Goal: Task Accomplishment & Management: Manage account settings

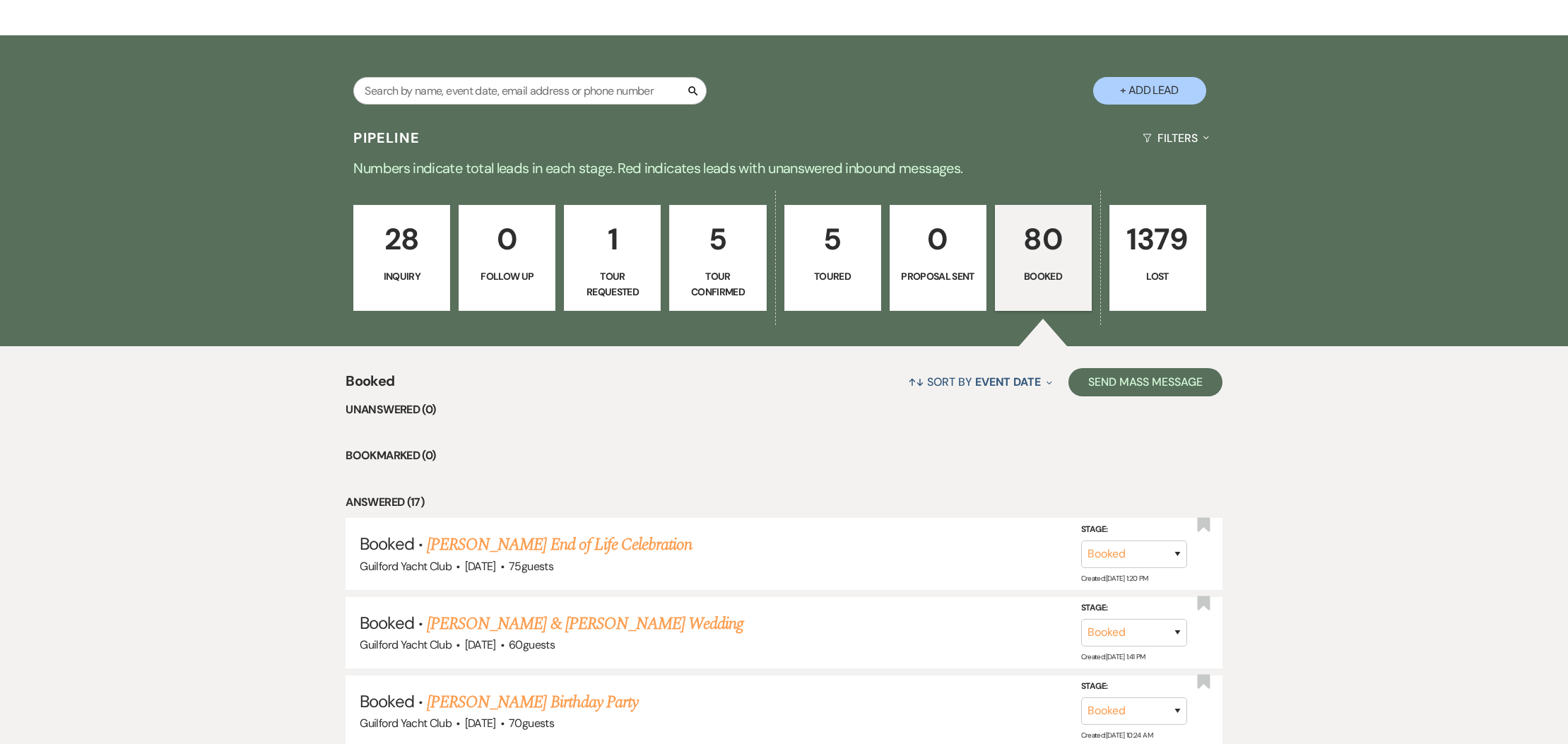
click at [830, 250] on p "5" at bounding box center [833, 239] width 78 height 47
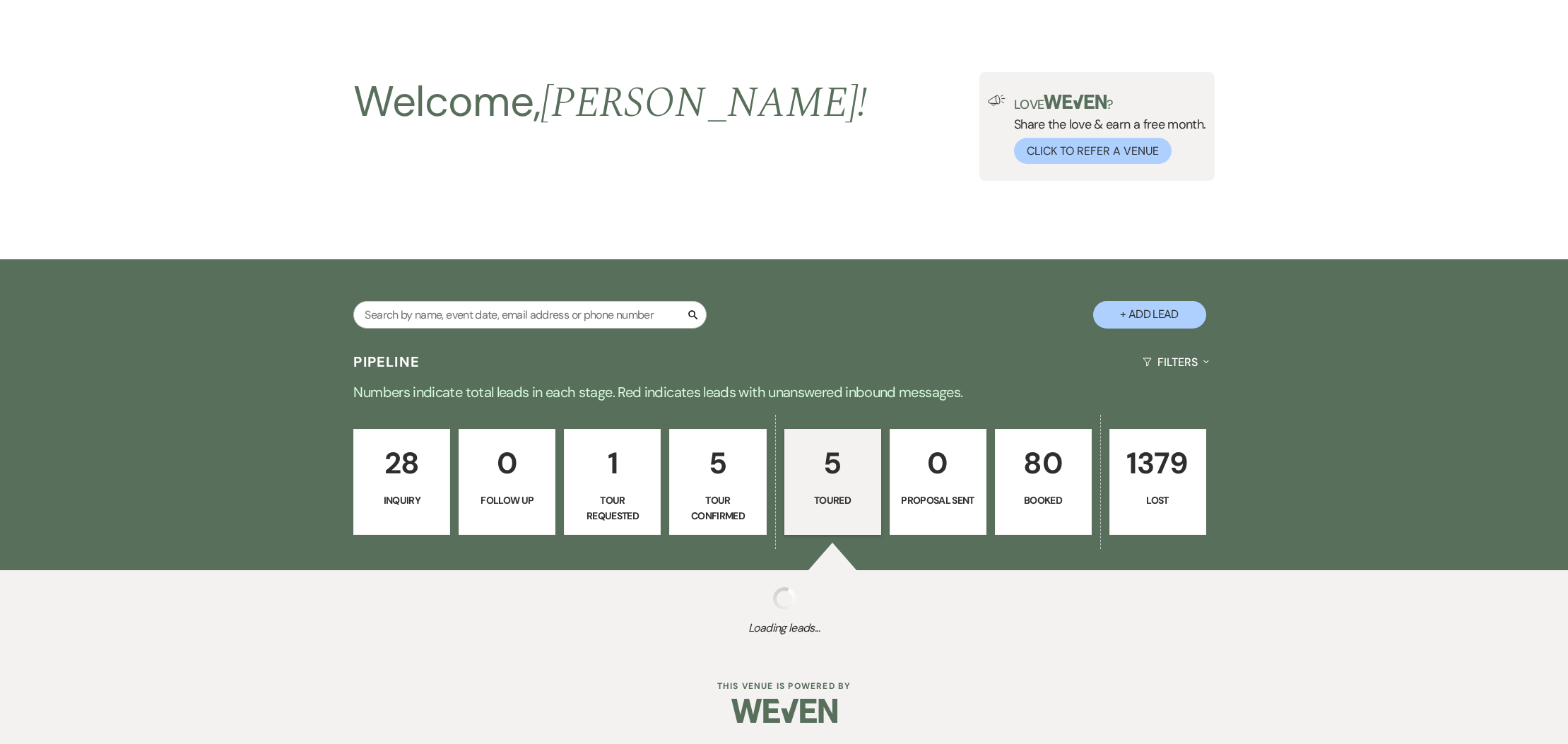
select select "5"
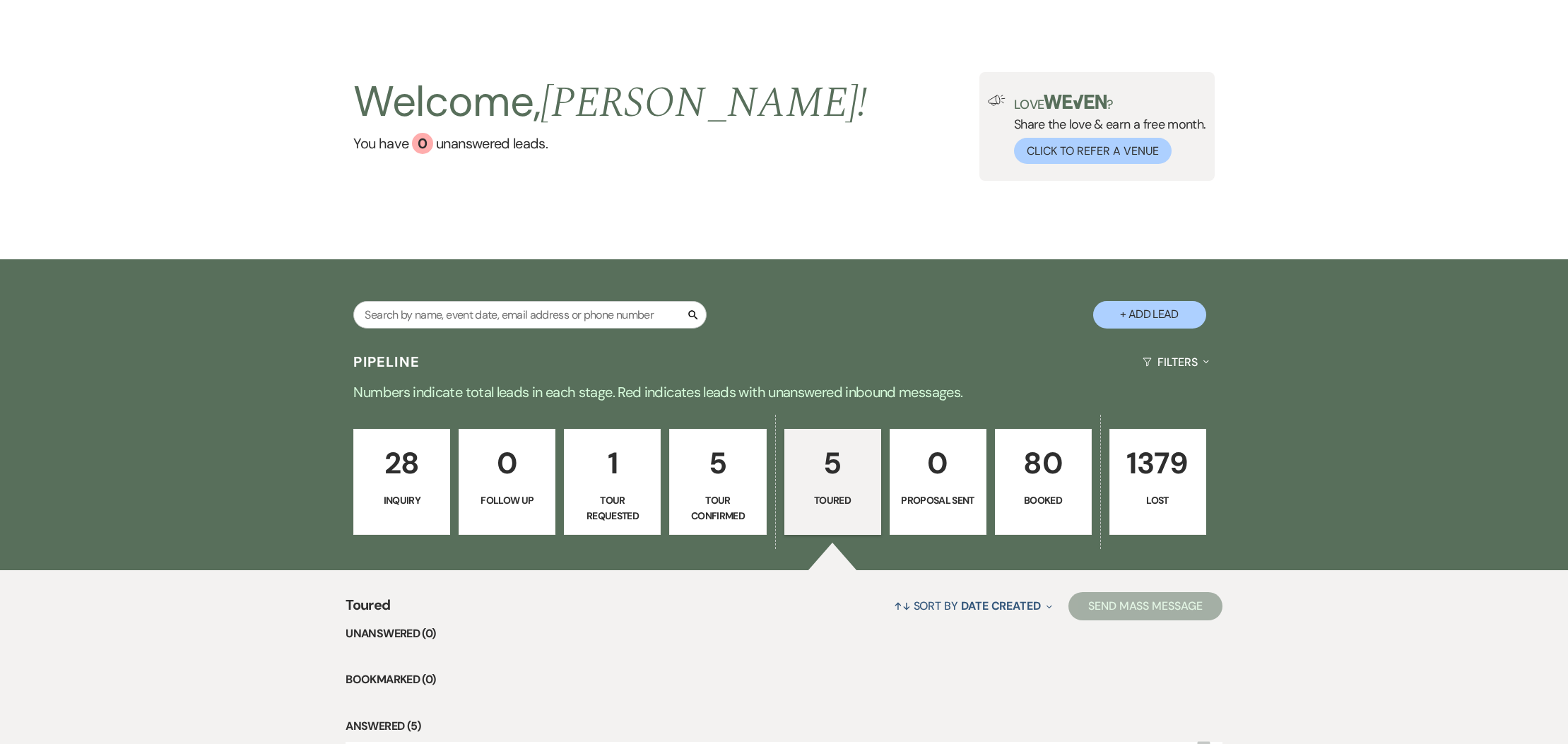
scroll to position [267, 0]
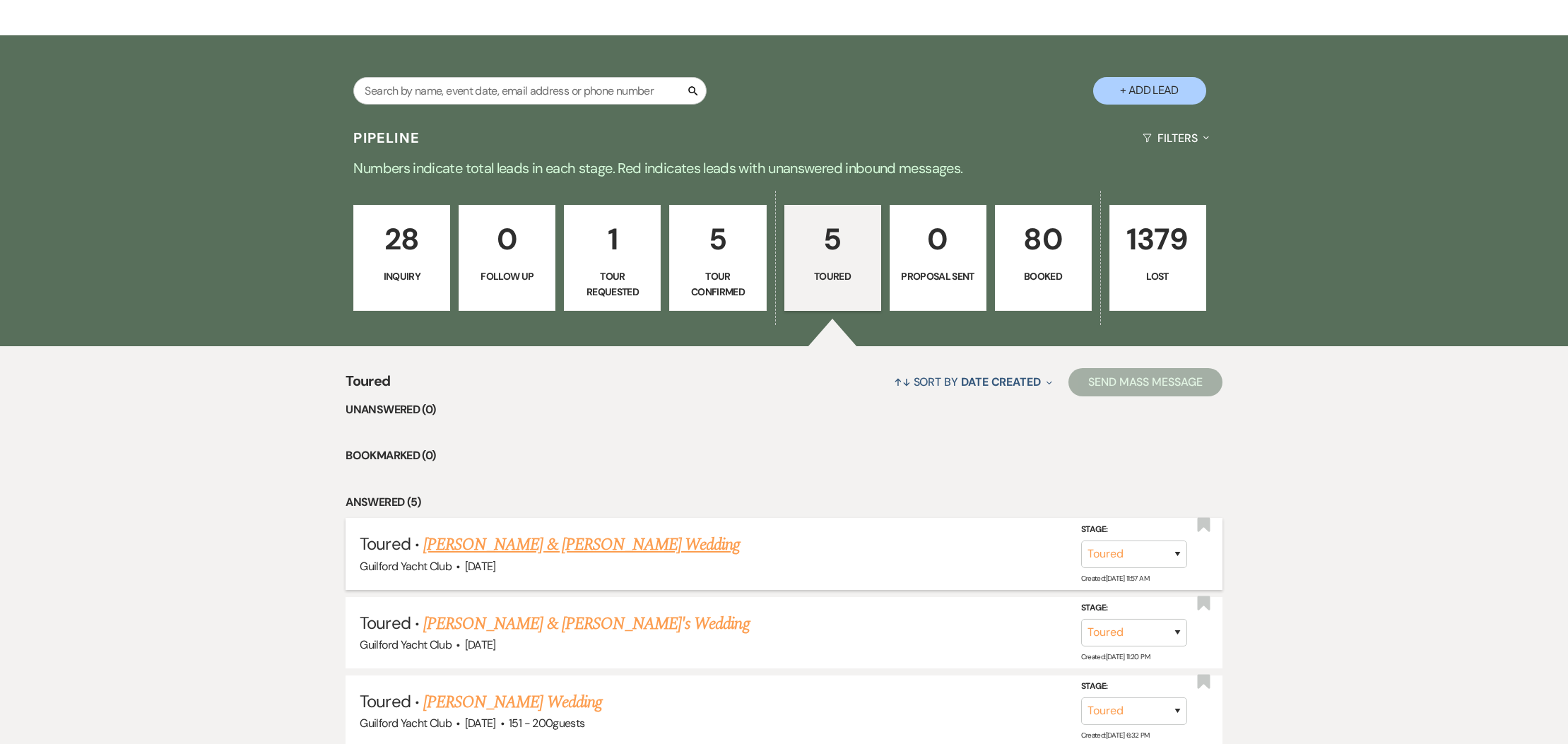
click at [562, 542] on link "[PERSON_NAME] & [PERSON_NAME] Wedding" at bounding box center [582, 545] width 316 height 25
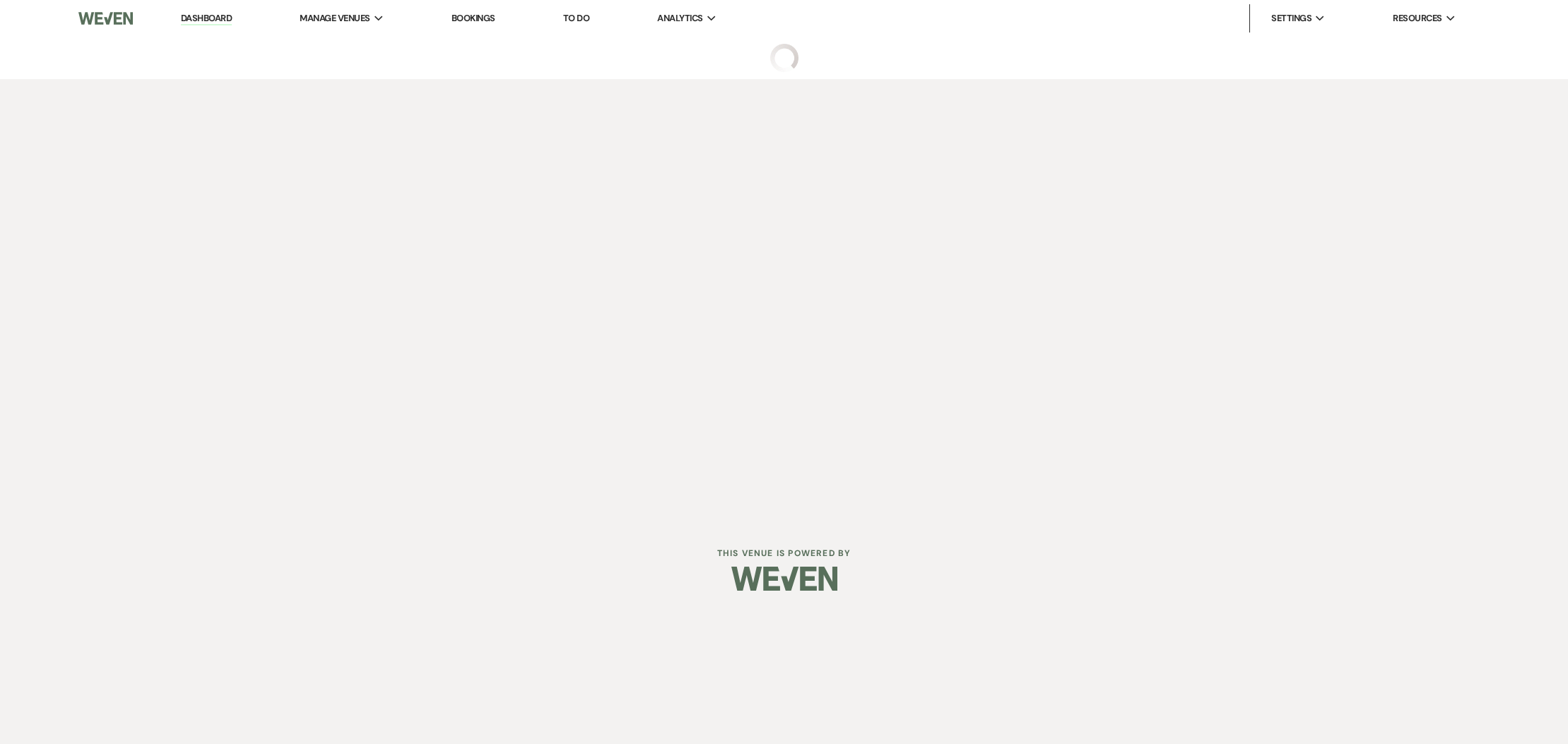
select select "5"
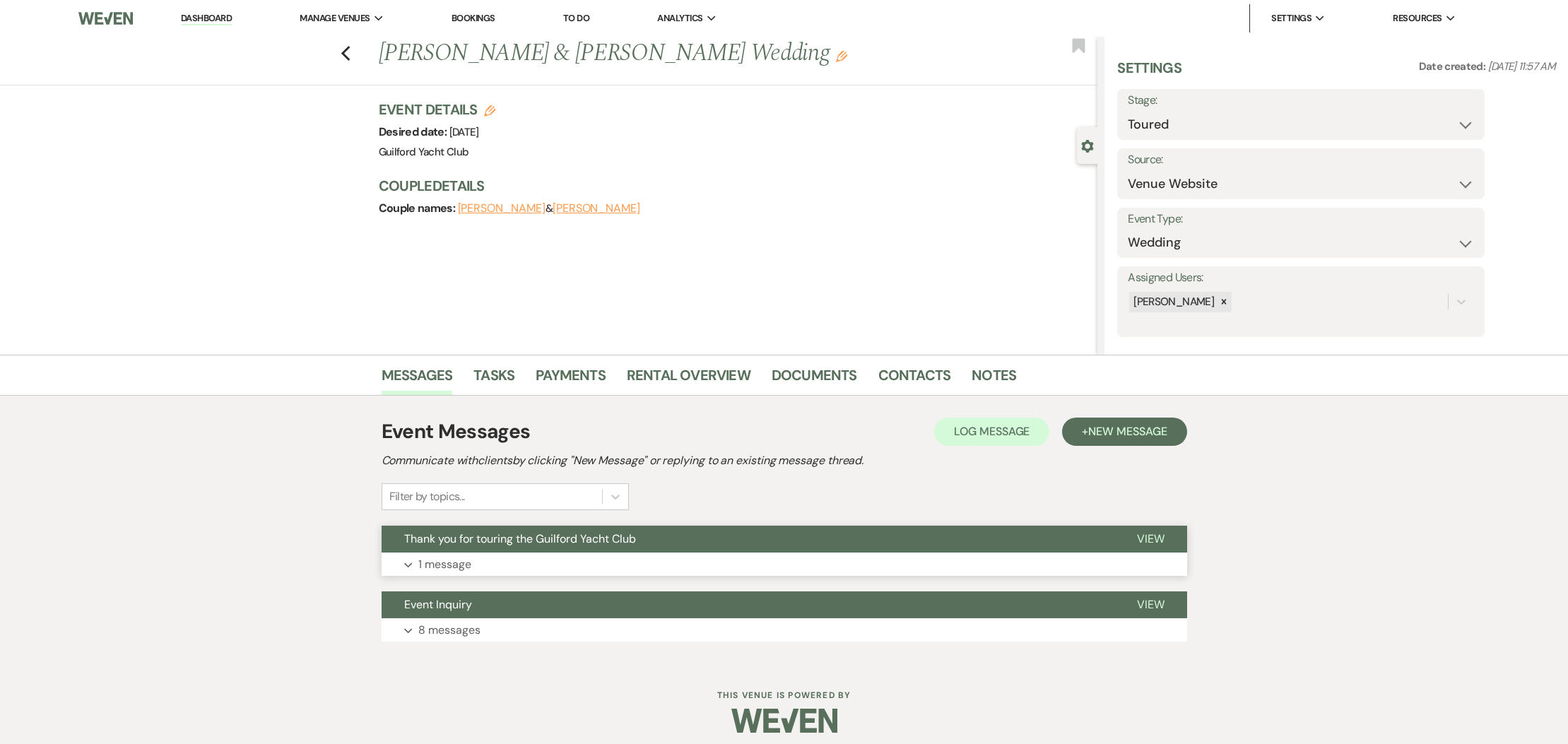
drag, startPoint x: 1148, startPoint y: 533, endPoint x: 1141, endPoint y: 530, distance: 7.6
click at [1146, 533] on span "View" at bounding box center [1150, 539] width 28 height 15
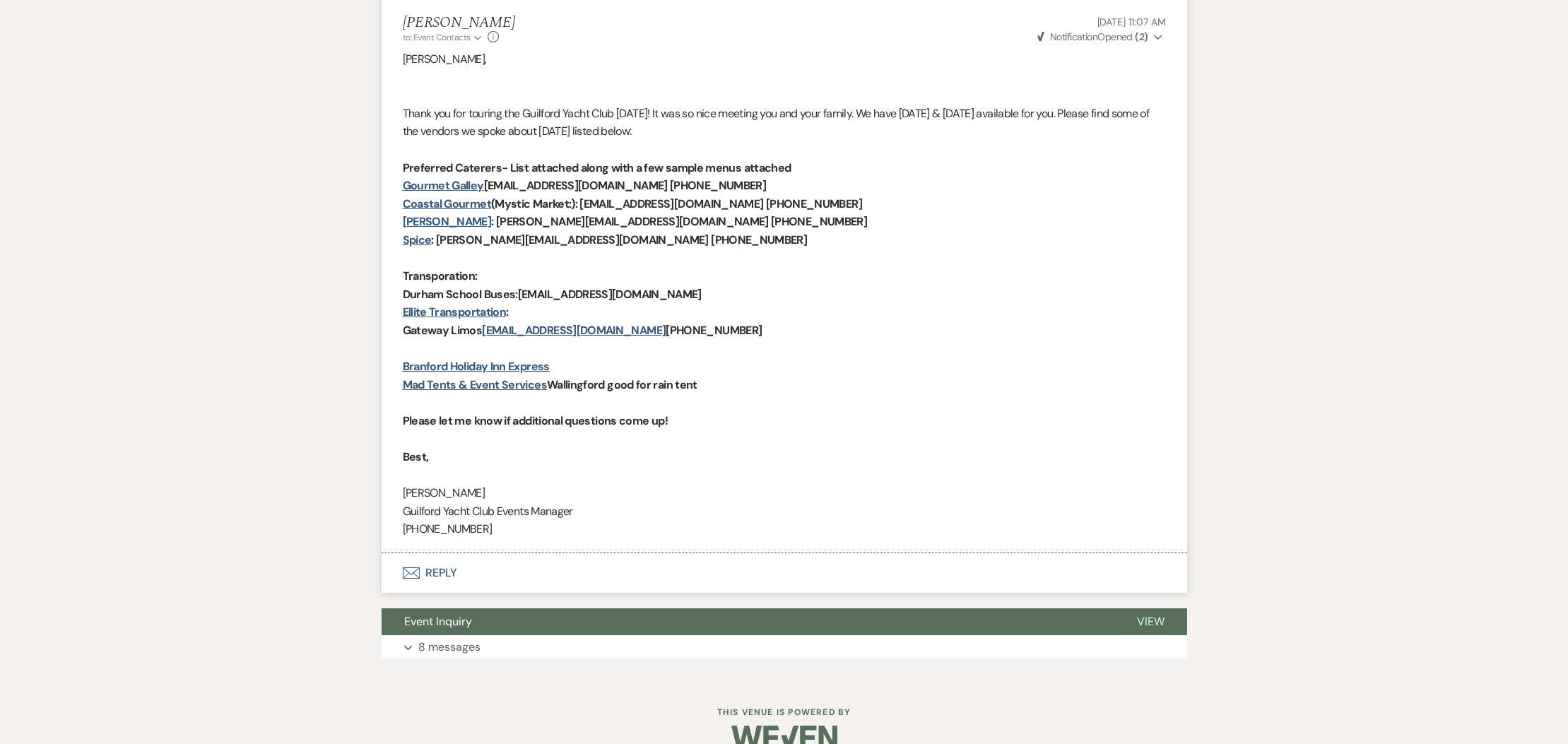
scroll to position [579, 0]
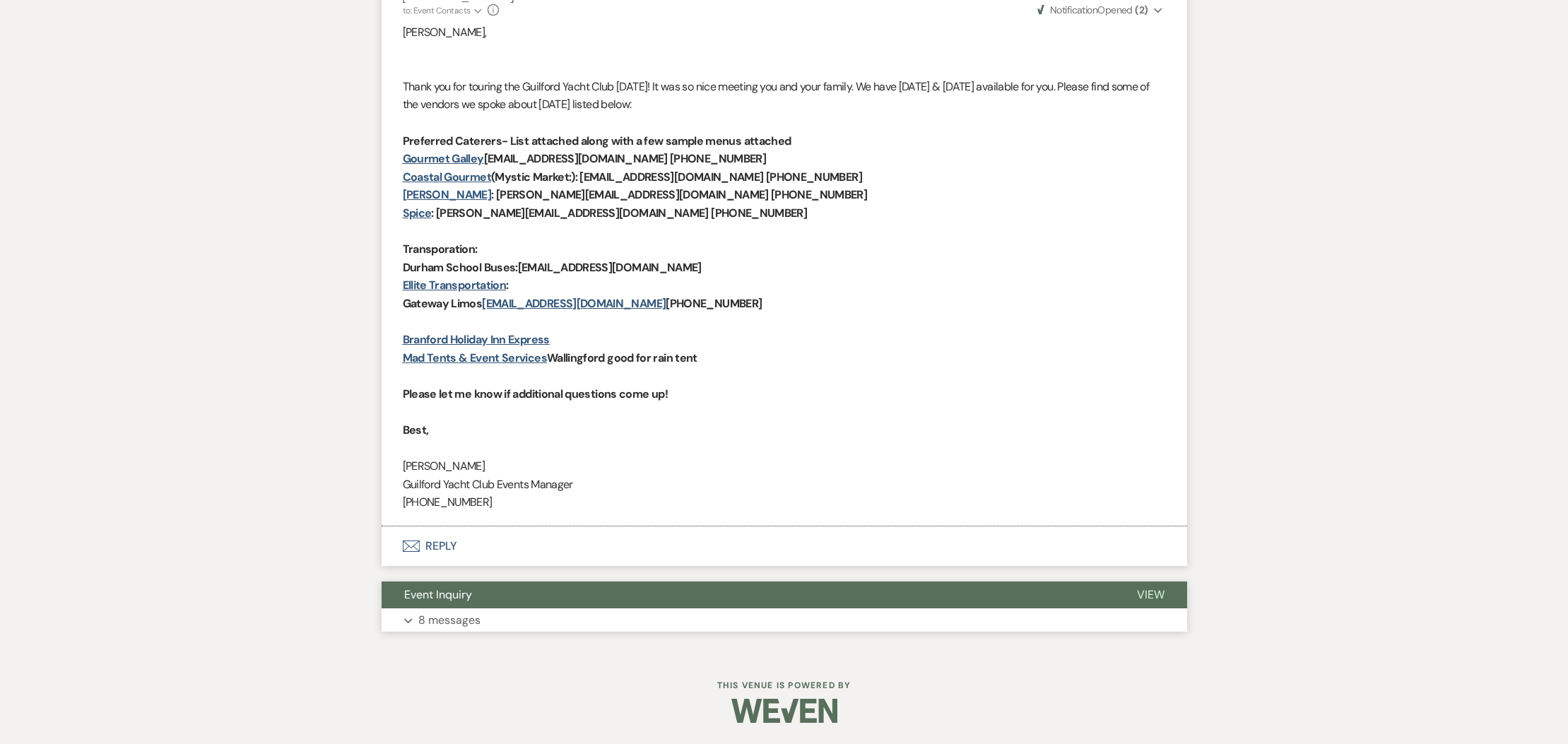
click at [1160, 596] on span "View" at bounding box center [1150, 595] width 28 height 15
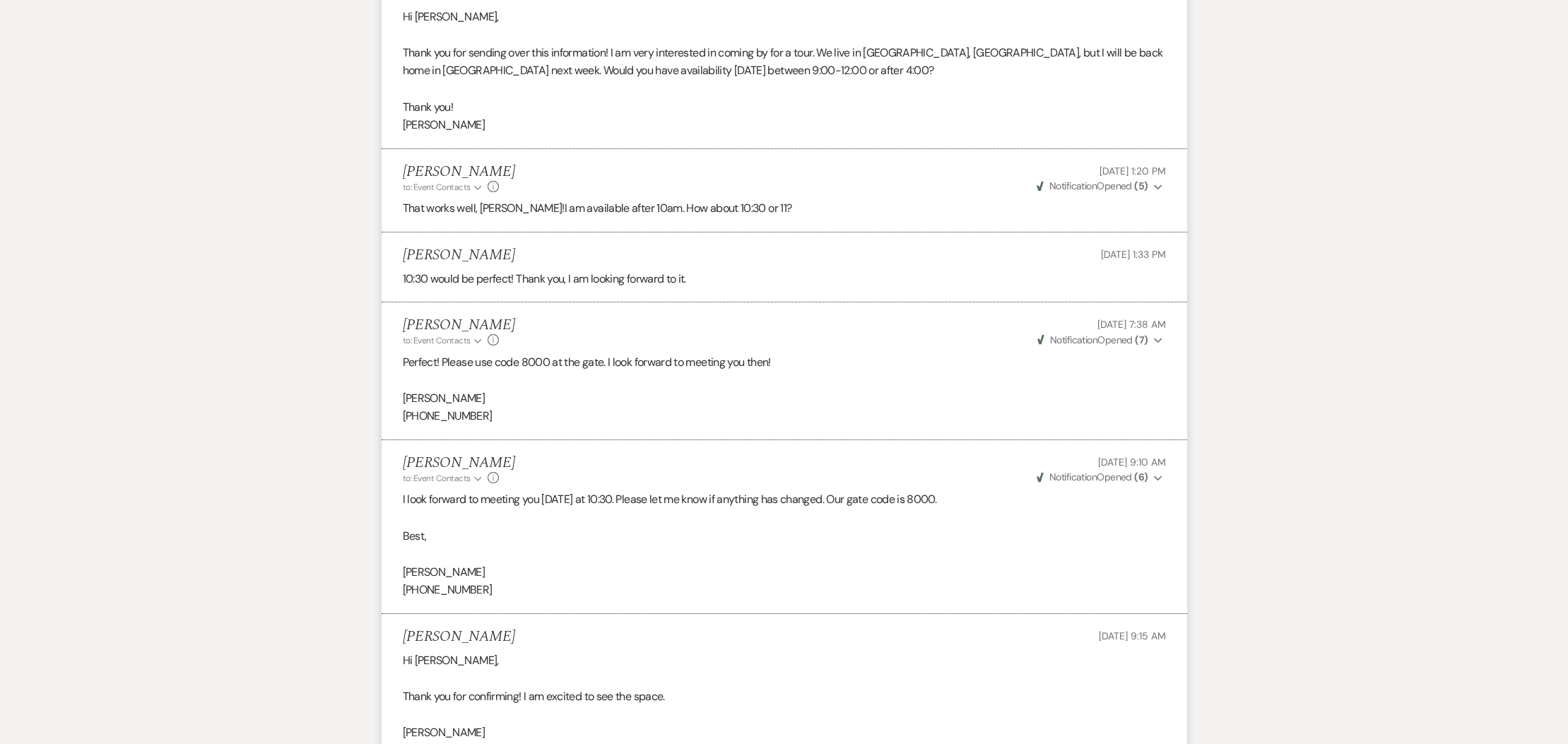
scroll to position [2319, 0]
